Goal: Information Seeking & Learning: Learn about a topic

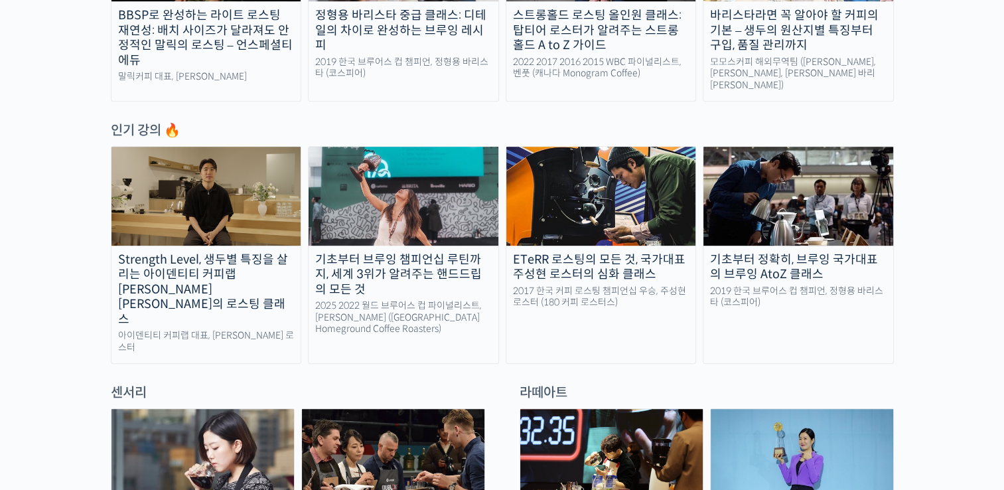
scroll to position [664, 0]
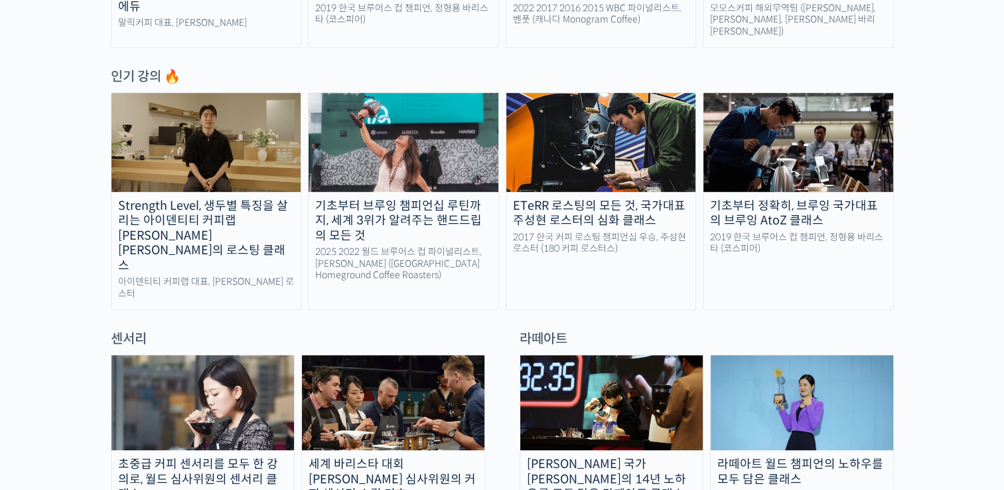
click at [218, 215] on div "Strength Level, 생두별 특징을 살리는 아이덴티티 커피랩 [PERSON_NAME] [PERSON_NAME]의 로스팅 클래스" at bounding box center [207, 235] width 190 height 75
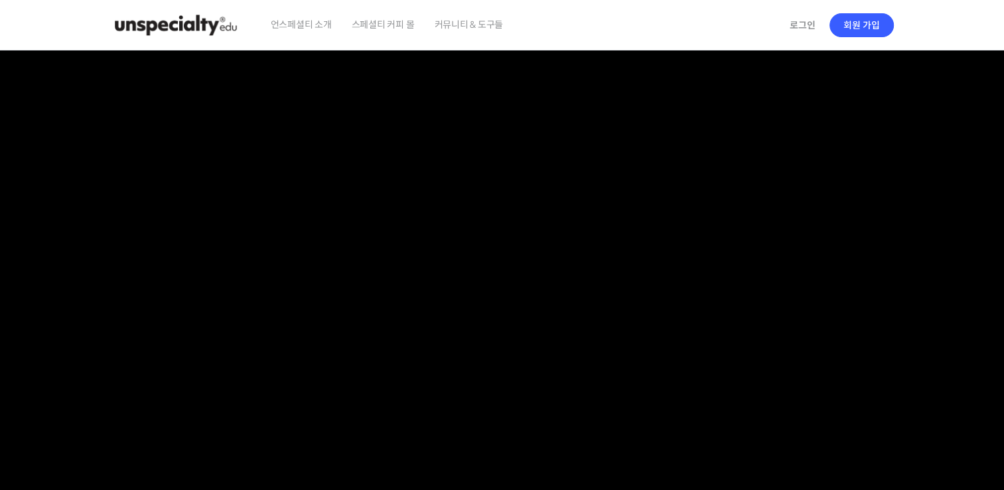
click at [315, 21] on span "언스페셜티 소개" at bounding box center [301, 24] width 61 height 50
click at [384, 31] on span "스페셜티 커피 몰" at bounding box center [383, 24] width 63 height 50
click at [193, 24] on img at bounding box center [176, 25] width 130 height 40
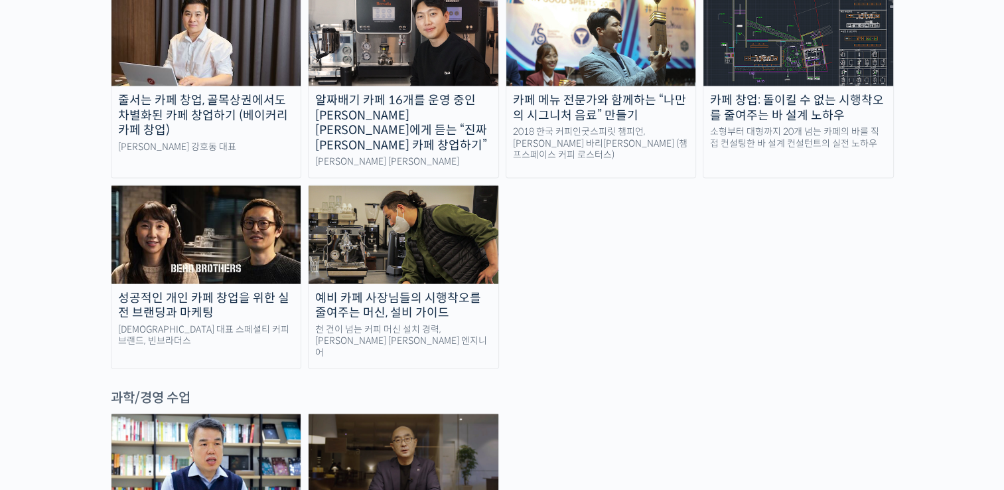
scroll to position [2854, 0]
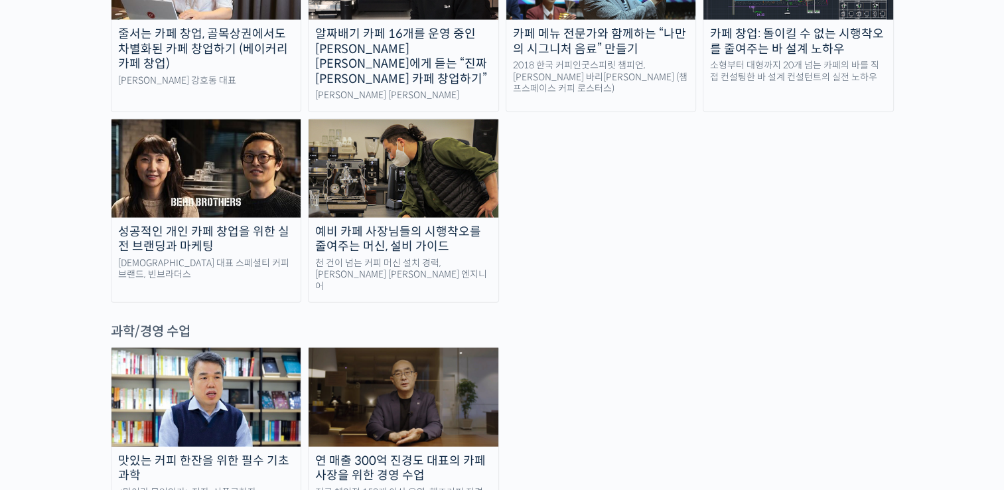
click at [247, 453] on div "맛있는 커피 한잔을 위한 필수 기초 과학" at bounding box center [207, 468] width 190 height 30
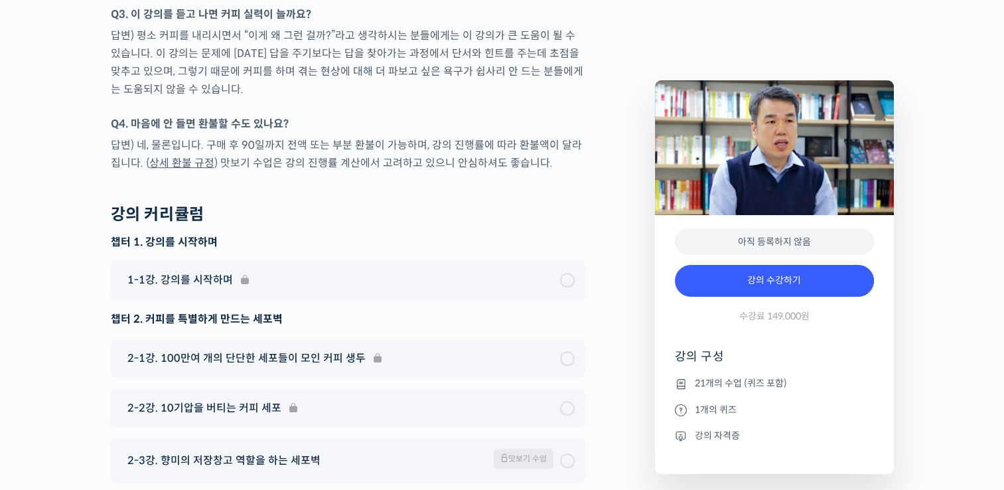
scroll to position [5708, 0]
